Goal: Task Accomplishment & Management: Use online tool/utility

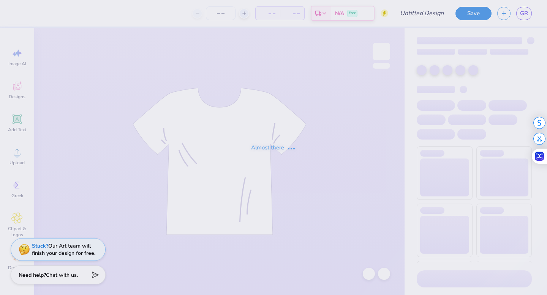
type input "SU homecoming"
type input "25"
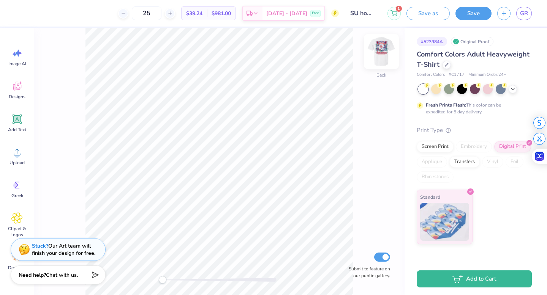
click at [386, 57] on img at bounding box center [381, 51] width 30 height 30
drag, startPoint x: 162, startPoint y: 281, endPoint x: 171, endPoint y: 282, distance: 9.2
click at [171, 282] on div "Accessibility label" at bounding box center [171, 280] width 8 height 8
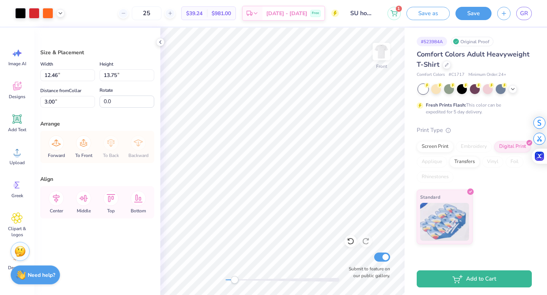
type input "0.96"
type input "0.92"
type input "4.11"
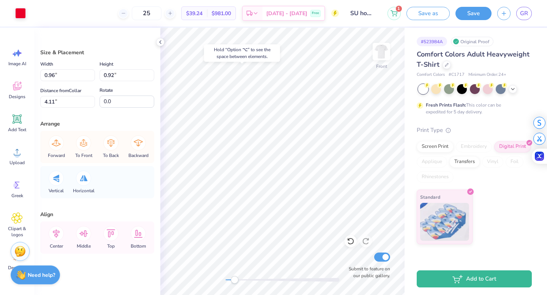
type input "12.46"
type input "13.75"
type input "3.00"
type input "0.75"
type input "1.25"
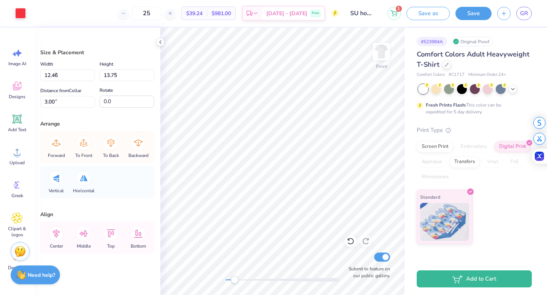
type input "8.19"
type input "12.46"
type input "13.75"
type input "3.00"
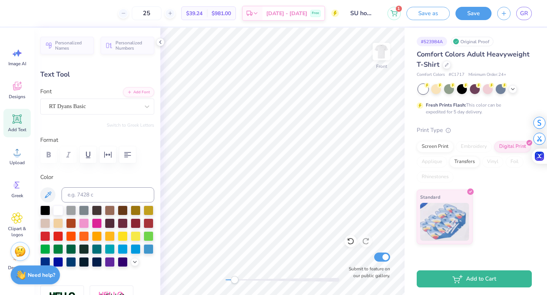
type textarea "S"
type textarea "theta xi - 1864"
type input "0.0"
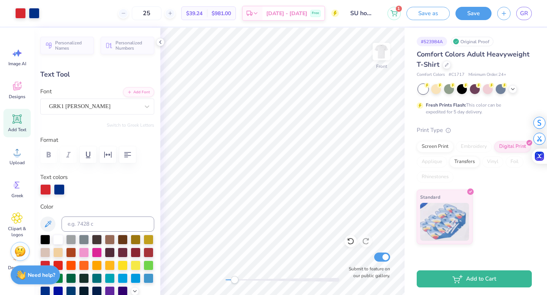
type input "1.29"
type input "0.67"
type input "13.27"
type textarea "QX"
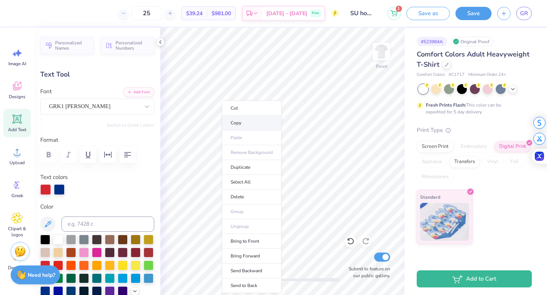
click at [240, 121] on li "Copy" at bounding box center [252, 123] width 60 height 15
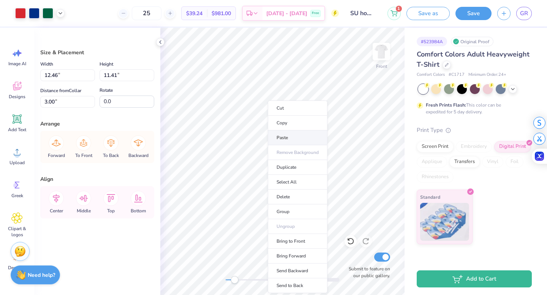
click at [275, 140] on li "Paste" at bounding box center [298, 138] width 60 height 15
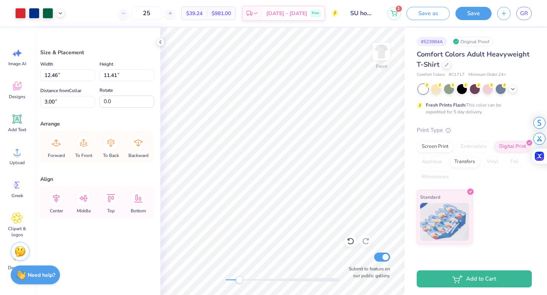
click at [239, 279] on div "Accessibility label" at bounding box center [239, 280] width 8 height 8
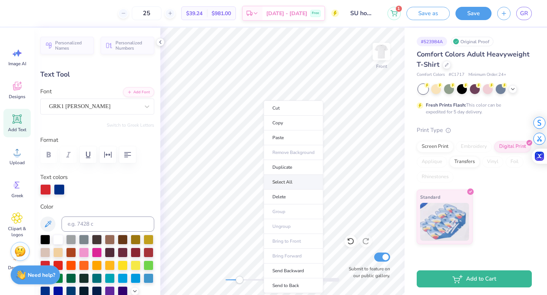
click at [285, 178] on li "Select All" at bounding box center [293, 182] width 60 height 15
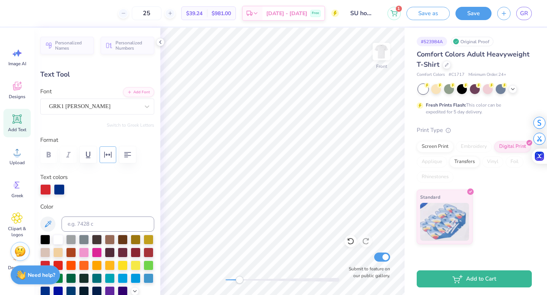
click at [107, 153] on icon "button" at bounding box center [107, 154] width 9 height 9
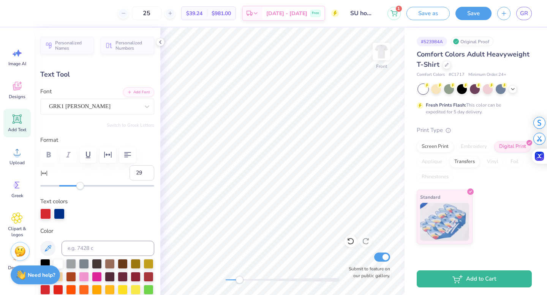
type input "30"
drag, startPoint x: 60, startPoint y: 185, endPoint x: 88, endPoint y: 186, distance: 27.3
click at [88, 186] on div "Accessibility label" at bounding box center [88, 186] width 8 height 8
click at [106, 160] on button "button" at bounding box center [107, 155] width 17 height 17
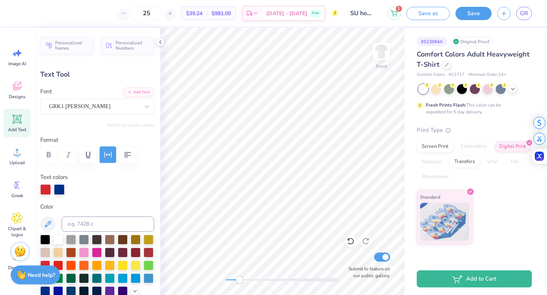
click at [106, 160] on button "button" at bounding box center [107, 155] width 17 height 17
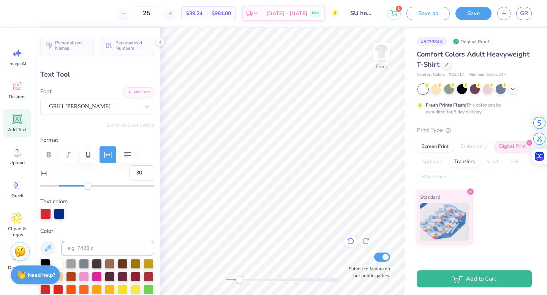
click at [351, 243] on icon at bounding box center [351, 242] width 8 height 8
type input "0"
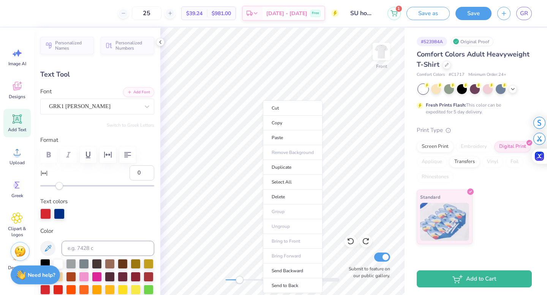
click at [104, 195] on div "Personalized Names Personalized Numbers Text Tool Add Font Font GRK1 [PERSON_NA…" at bounding box center [97, 162] width 126 height 268
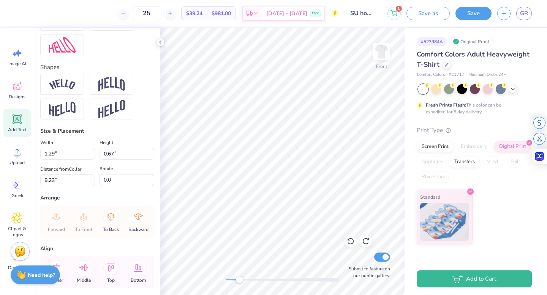
scroll to position [385, 0]
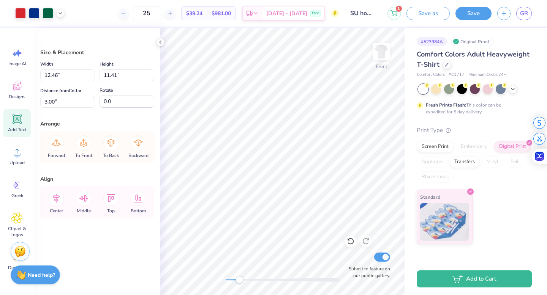
click at [14, 125] on div "Add Text" at bounding box center [16, 123] width 27 height 28
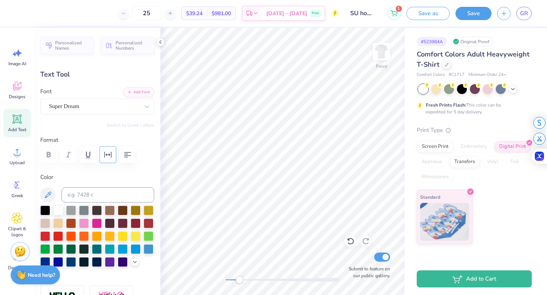
type textarea "T"
click at [126, 102] on div "Super Dream" at bounding box center [94, 107] width 92 height 12
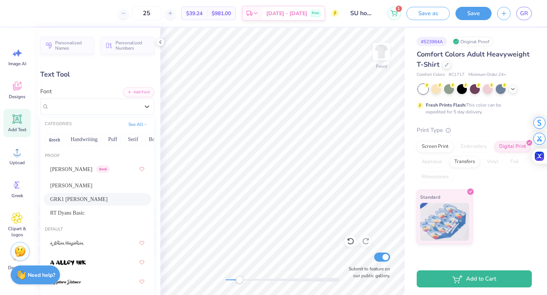
click at [94, 197] on div "GRK1 [PERSON_NAME]" at bounding box center [97, 199] width 94 height 8
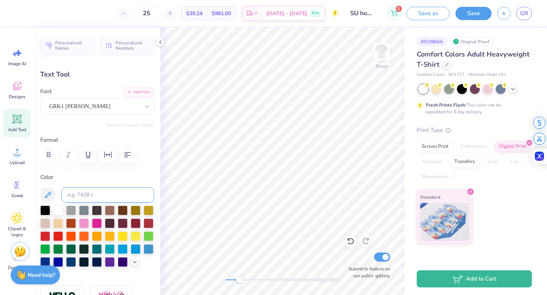
scroll to position [0, 1]
type textarea "THeta xi"
click at [47, 241] on div at bounding box center [45, 236] width 10 height 10
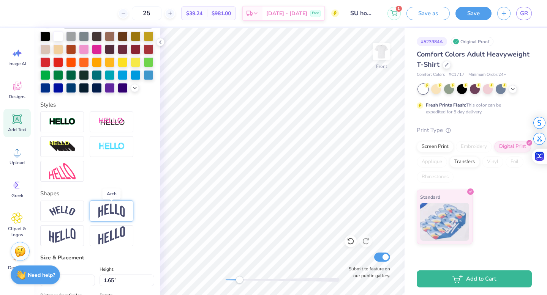
scroll to position [175, 0]
click at [97, 205] on div at bounding box center [112, 210] width 44 height 21
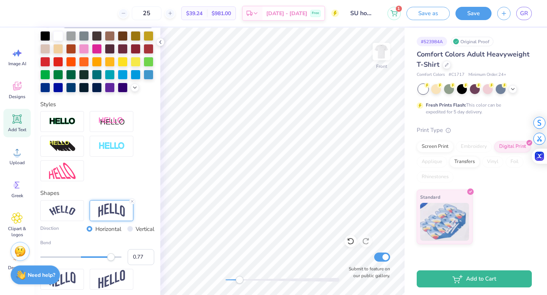
type input "0.78"
drag, startPoint x: 103, startPoint y: 259, endPoint x: 112, endPoint y: 259, distance: 9.1
click at [112, 259] on div "Accessibility label" at bounding box center [113, 258] width 8 height 8
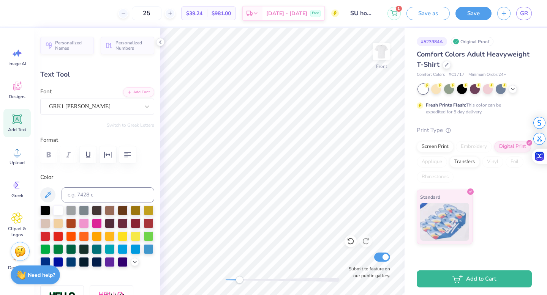
scroll to position [0, 1]
type input "5.96"
type input "3.04"
type input "7.41"
type input "4.42"
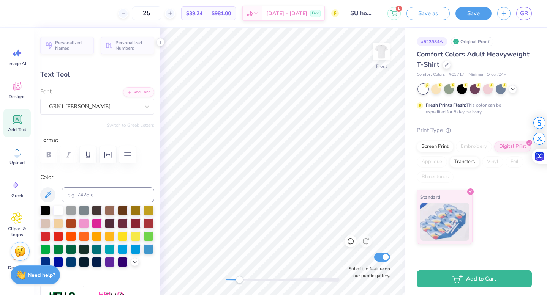
type input "2.25"
type input "6.93"
type input "5.31"
type input "2.71"
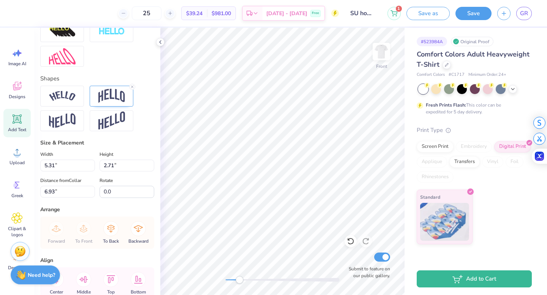
scroll to position [287, 0]
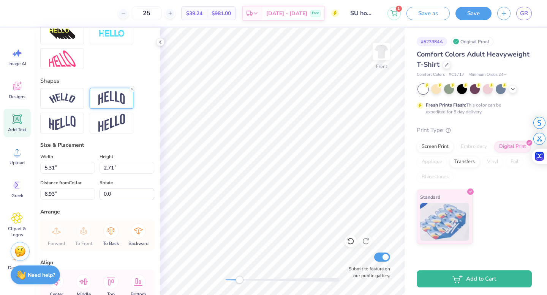
click at [113, 100] on img at bounding box center [111, 98] width 27 height 14
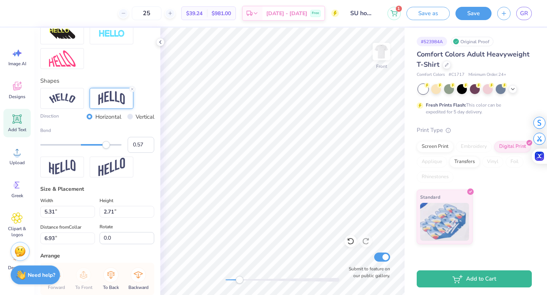
type input "0.55"
drag, startPoint x: 112, startPoint y: 145, endPoint x: 103, endPoint y: 145, distance: 8.8
click at [103, 145] on div "Accessibility label" at bounding box center [103, 145] width 8 height 8
type input "4.44"
type input "1.74"
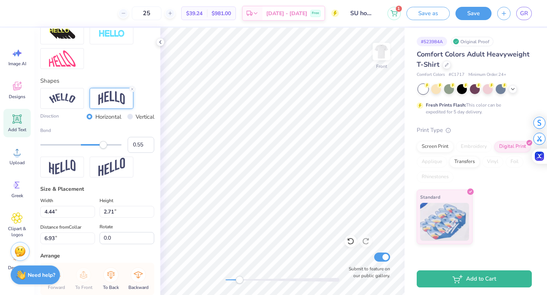
type input "7.25"
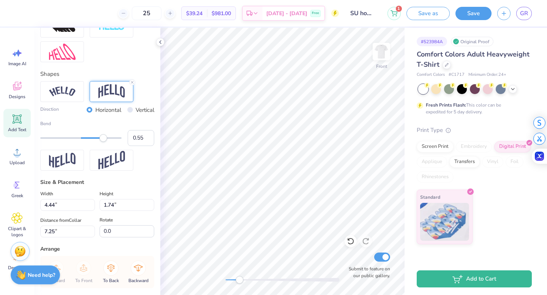
scroll to position [227, 0]
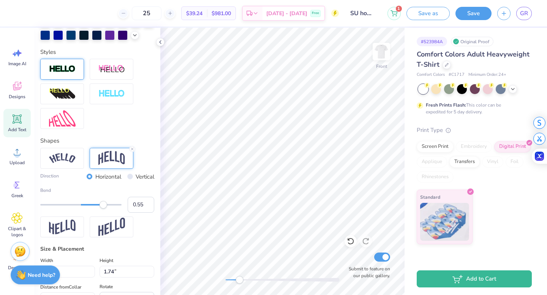
click at [55, 73] on img at bounding box center [62, 69] width 27 height 9
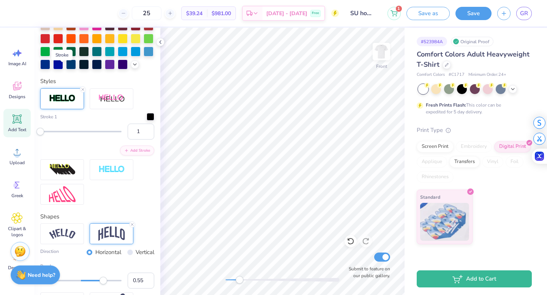
scroll to position [256, 0]
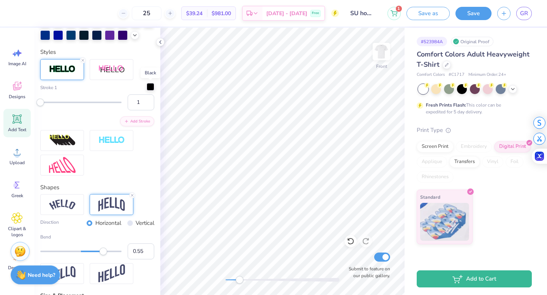
click at [153, 86] on div at bounding box center [151, 87] width 8 height 8
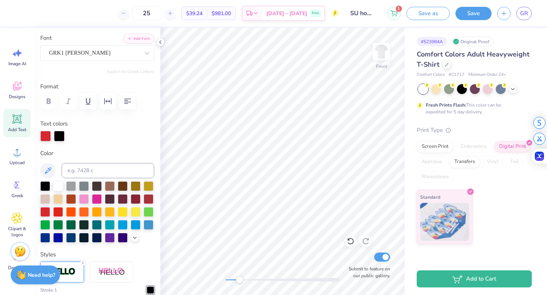
scroll to position [60, 0]
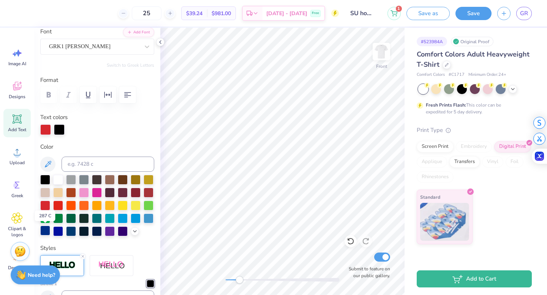
click at [47, 233] on div at bounding box center [45, 231] width 10 height 10
click at [44, 206] on div at bounding box center [45, 205] width 10 height 10
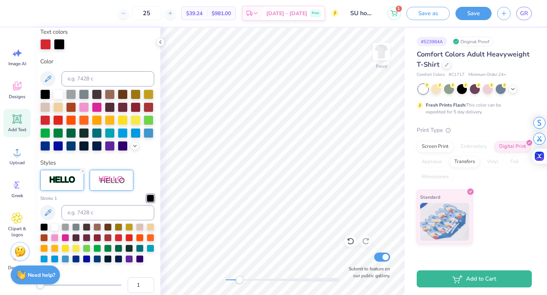
scroll to position [143, 0]
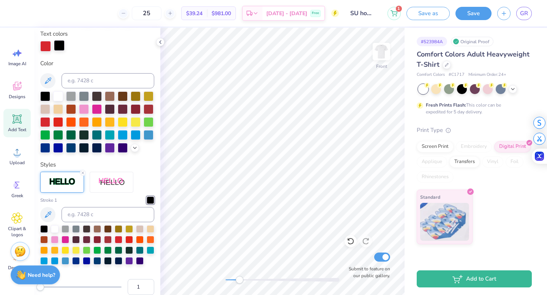
click at [60, 48] on div at bounding box center [59, 45] width 11 height 11
click at [47, 147] on div at bounding box center [45, 147] width 10 height 10
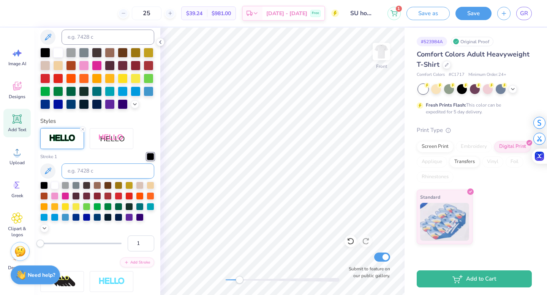
scroll to position [188, 0]
type input "2"
click at [41, 245] on div "Accessibility label" at bounding box center [41, 244] width 8 height 8
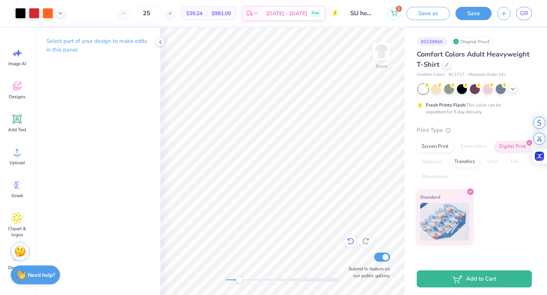
click at [350, 246] on div at bounding box center [350, 241] width 12 height 12
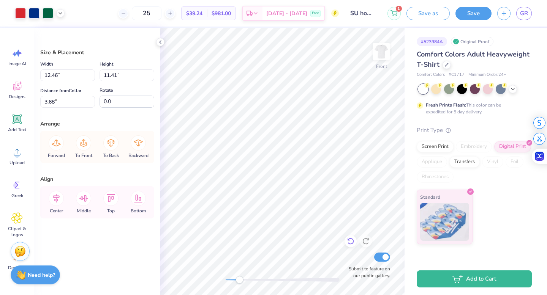
click at [352, 244] on icon at bounding box center [350, 241] width 6 height 7
type input "3.00"
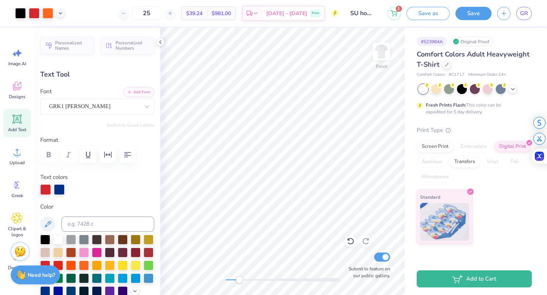
scroll to position [37, 0]
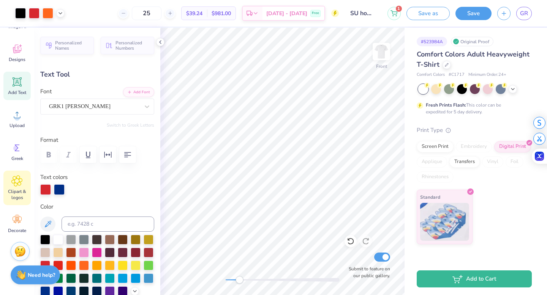
click at [12, 195] on span "Clipart & logos" at bounding box center [17, 195] width 25 height 12
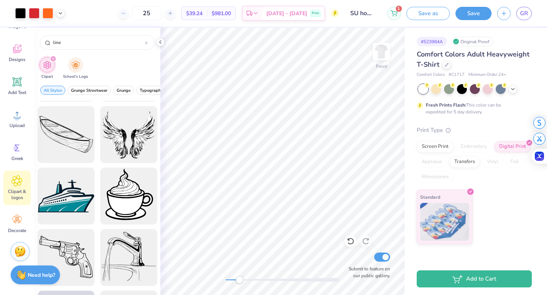
scroll to position [979, 0]
type input "l"
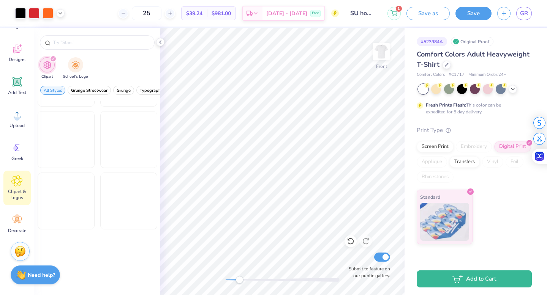
scroll to position [789, 0]
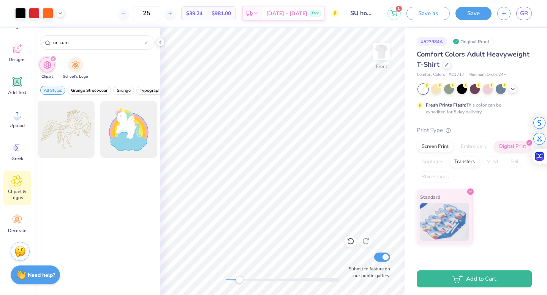
type input "unicorn"
click at [53, 59] on icon "filter for Clipart" at bounding box center [53, 59] width 2 height 2
click at [53, 58] on icon "filter for Clipart" at bounding box center [53, 58] width 3 height 3
click at [71, 66] on img "filter for School's Logo" at bounding box center [75, 64] width 8 height 9
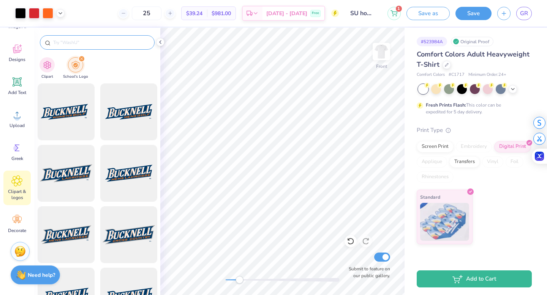
click at [79, 42] on input "text" at bounding box center [100, 43] width 97 height 8
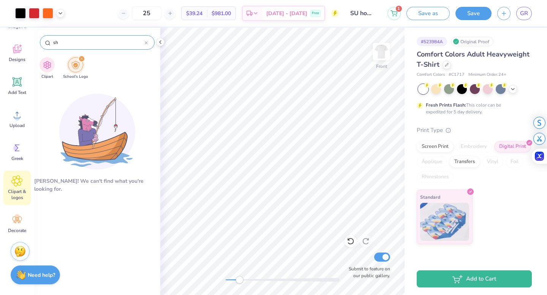
type input "s"
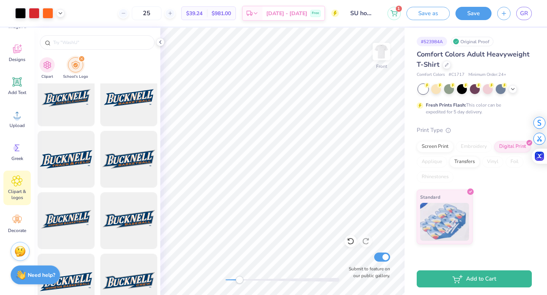
scroll to position [0, 0]
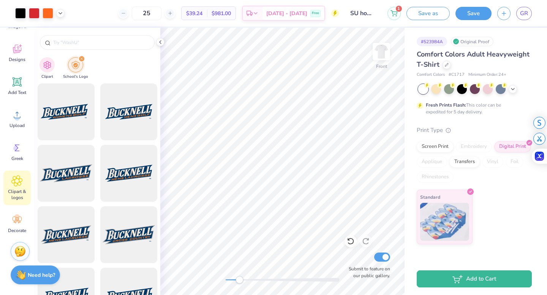
click at [80, 58] on icon "filter for School's Logo" at bounding box center [81, 59] width 2 height 2
click at [81, 59] on icon "filter for School's Logo" at bounding box center [81, 59] width 2 height 2
click at [47, 65] on img "filter for Clipart" at bounding box center [47, 64] width 9 height 9
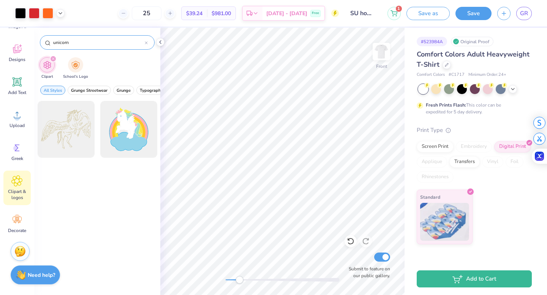
click at [79, 44] on input "unicorn" at bounding box center [98, 43] width 92 height 8
type input "u"
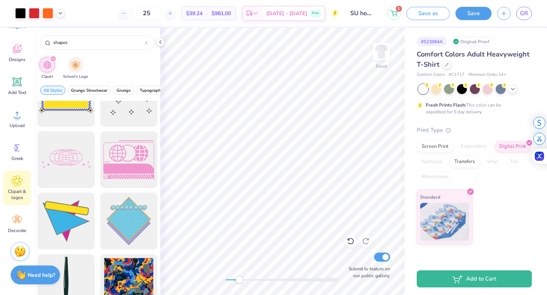
scroll to position [1390, 0]
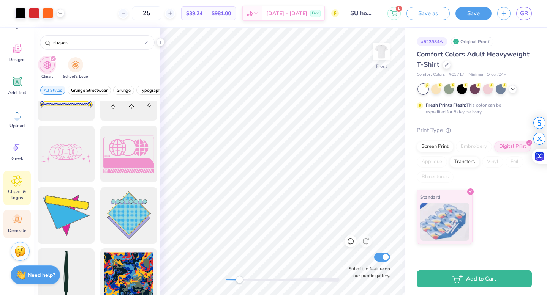
type input "shapes"
click at [6, 222] on div "Decorate" at bounding box center [16, 224] width 27 height 28
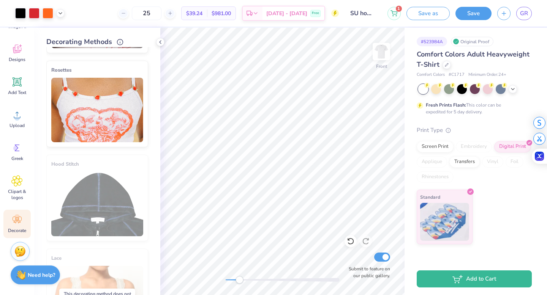
scroll to position [279, 0]
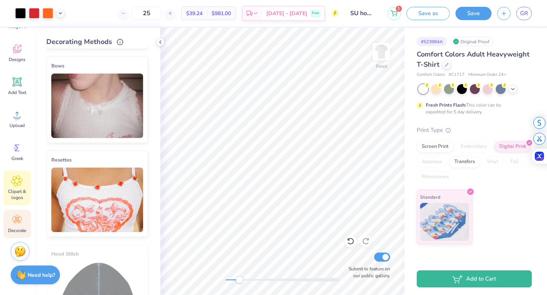
click at [17, 183] on icon at bounding box center [16, 180] width 11 height 11
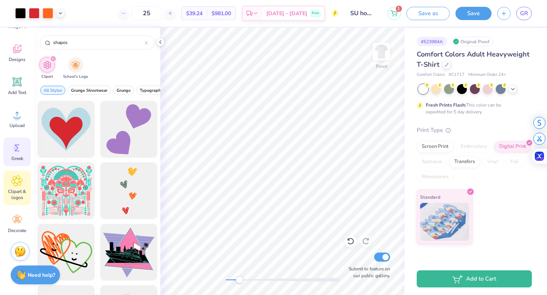
click at [17, 151] on icon at bounding box center [17, 148] width 5 height 7
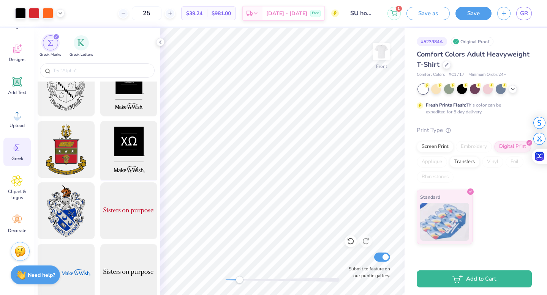
scroll to position [14598, 0]
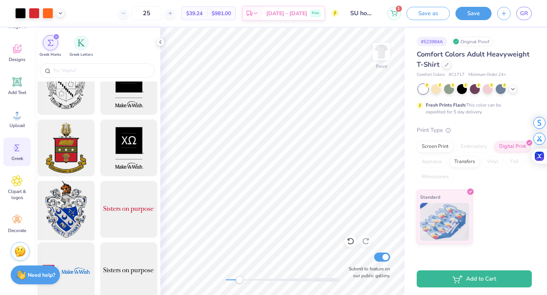
click at [82, 202] on div at bounding box center [66, 209] width 63 height 63
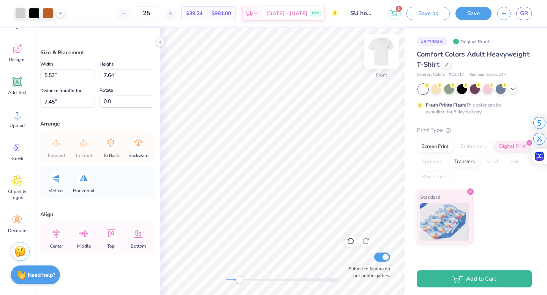
type input "5.53"
type input "7.64"
type input "7.45"
type input "2.37"
type input "3.27"
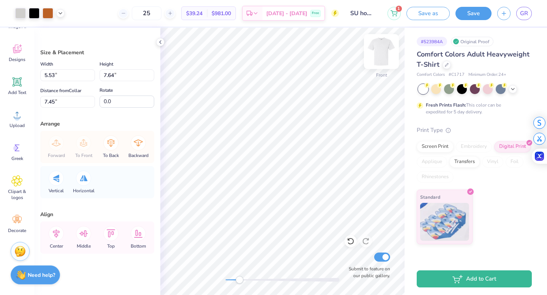
type input "7.41"
type input "2.09"
type input "2.89"
type input "7.79"
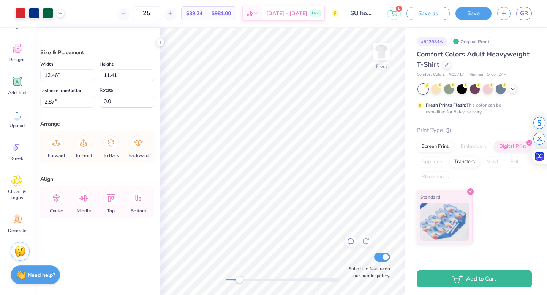
click at [350, 243] on icon at bounding box center [351, 242] width 8 height 8
type input "3.00"
click at [352, 243] on icon at bounding box center [351, 242] width 8 height 8
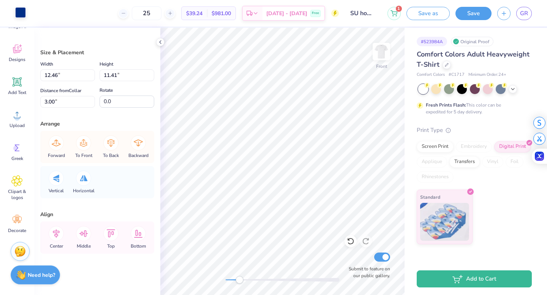
click at [24, 14] on div at bounding box center [20, 12] width 11 height 11
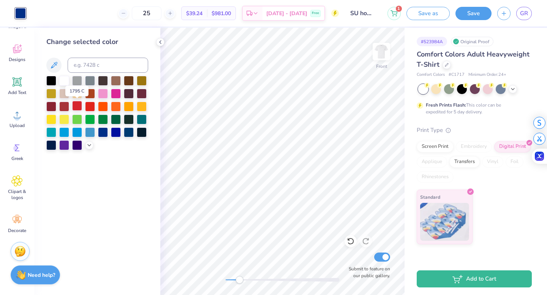
click at [76, 106] on div at bounding box center [77, 106] width 10 height 10
click at [350, 239] on icon at bounding box center [351, 242] width 8 height 8
click at [121, 227] on div "Change selected color" at bounding box center [97, 162] width 126 height 268
